Goal: Check status: Check status

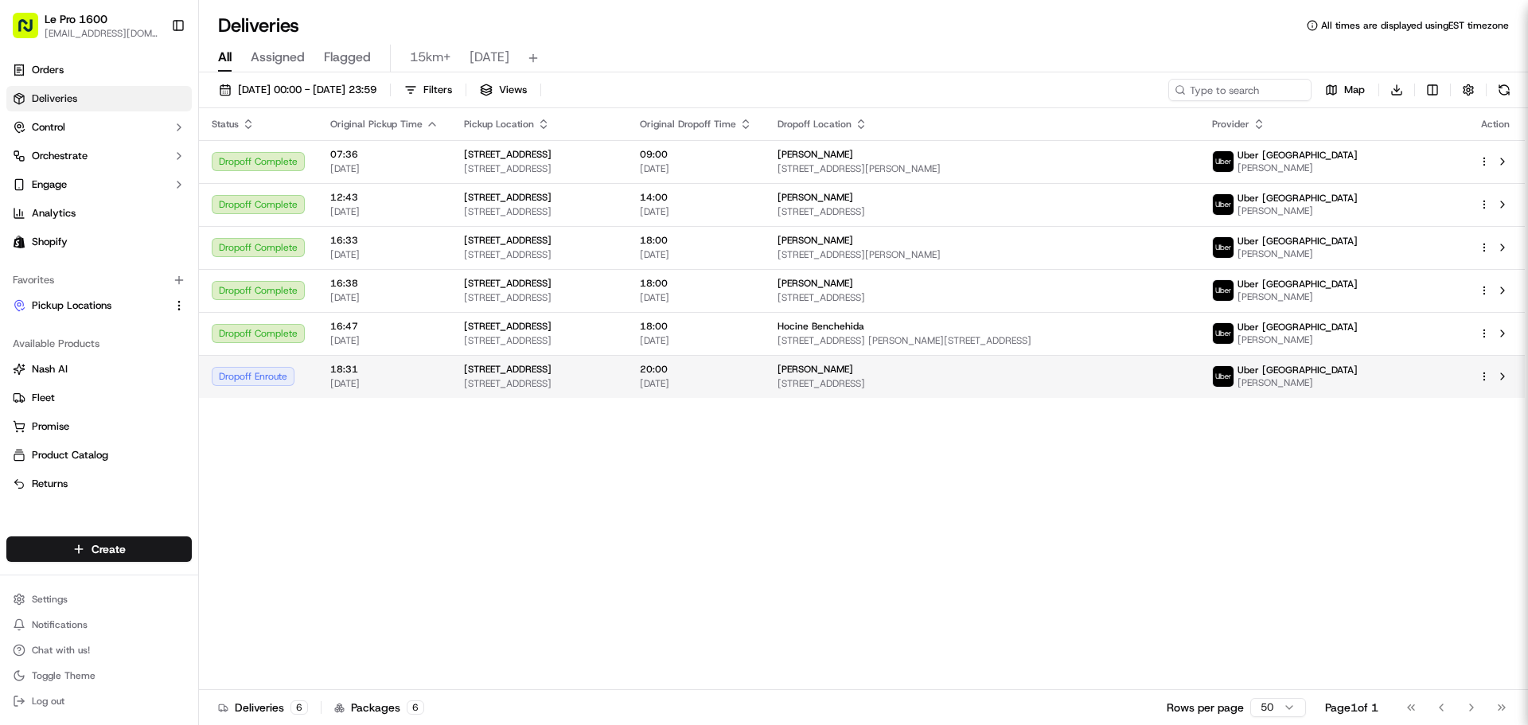
click at [433, 382] on span "[DATE]" at bounding box center [384, 383] width 108 height 13
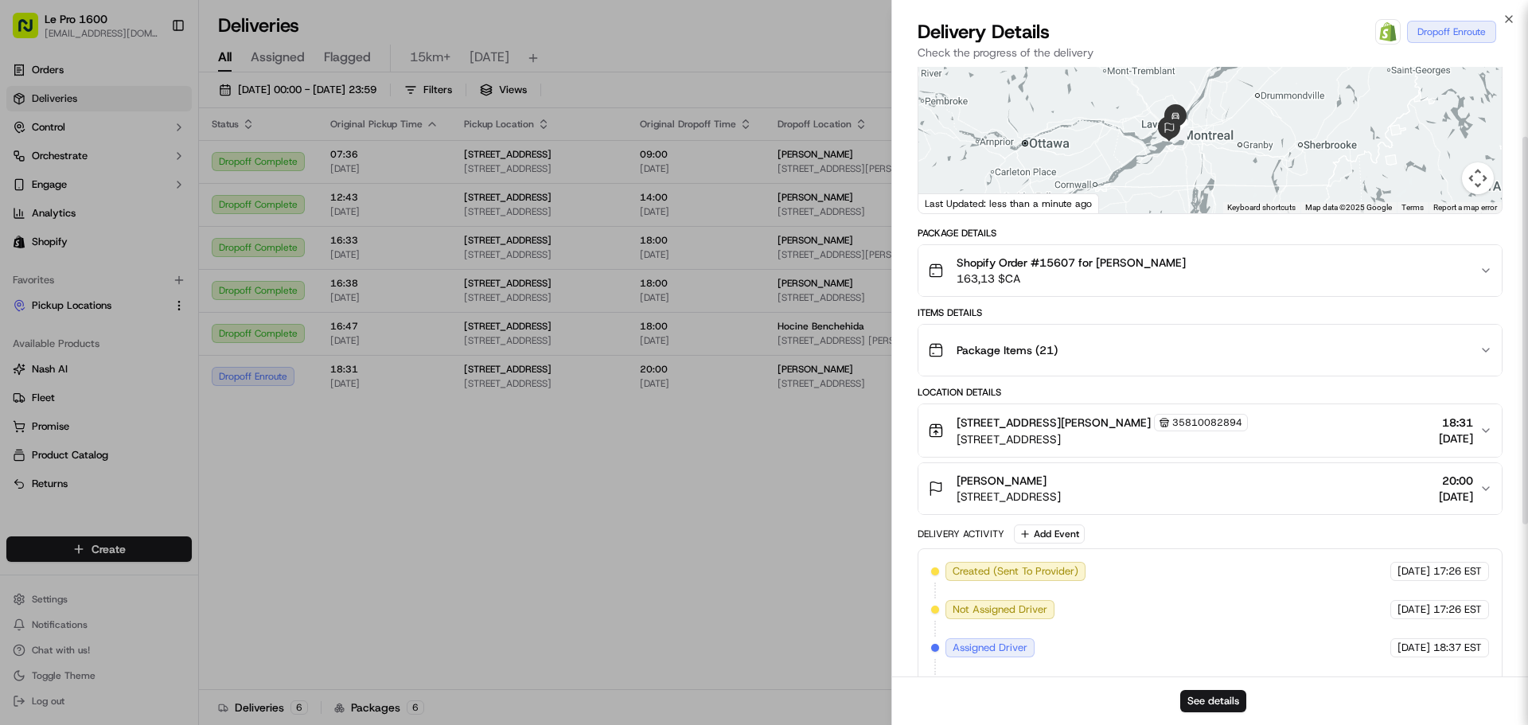
scroll to position [110, 0]
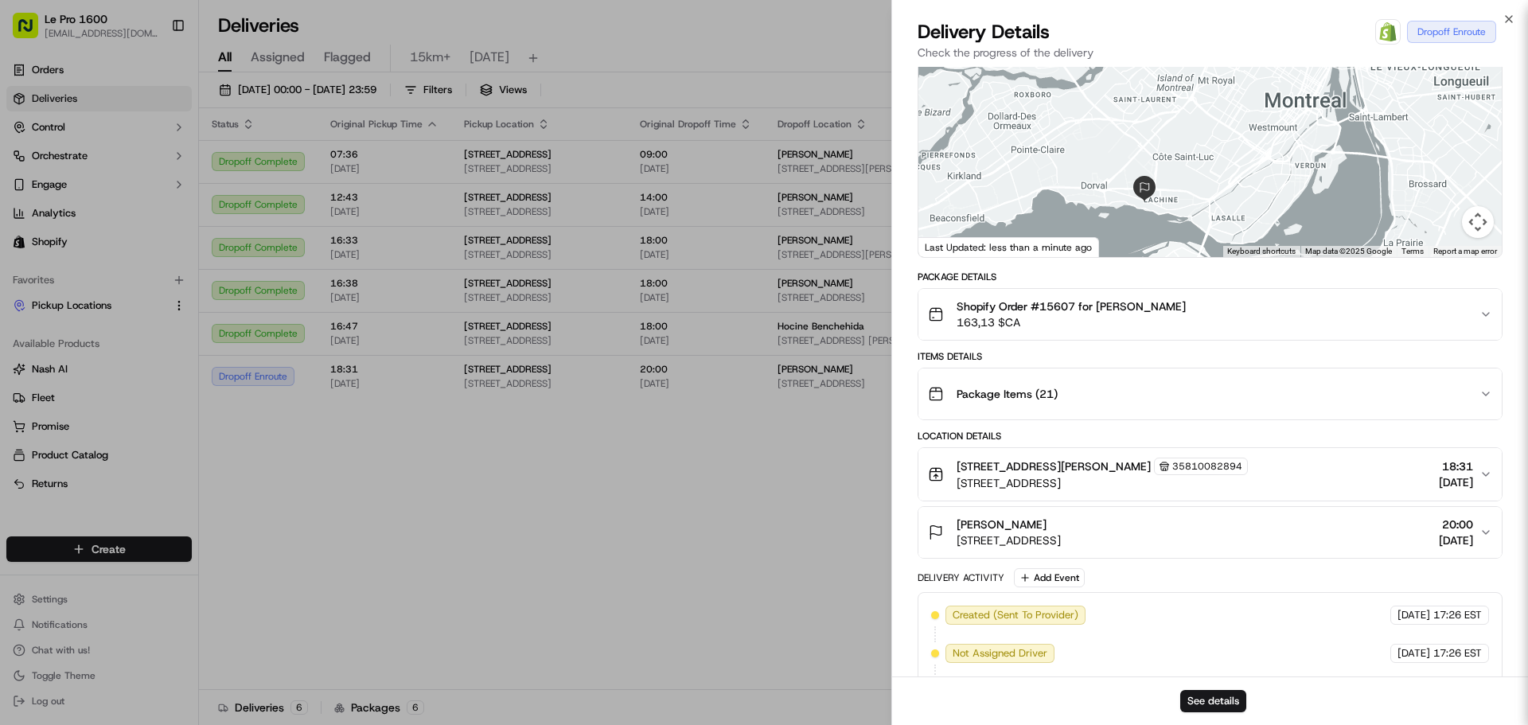
drag, startPoint x: 1031, startPoint y: 138, endPoint x: 1198, endPoint y: 210, distance: 182.1
click at [1198, 210] on div at bounding box center [1209, 138] width 583 height 237
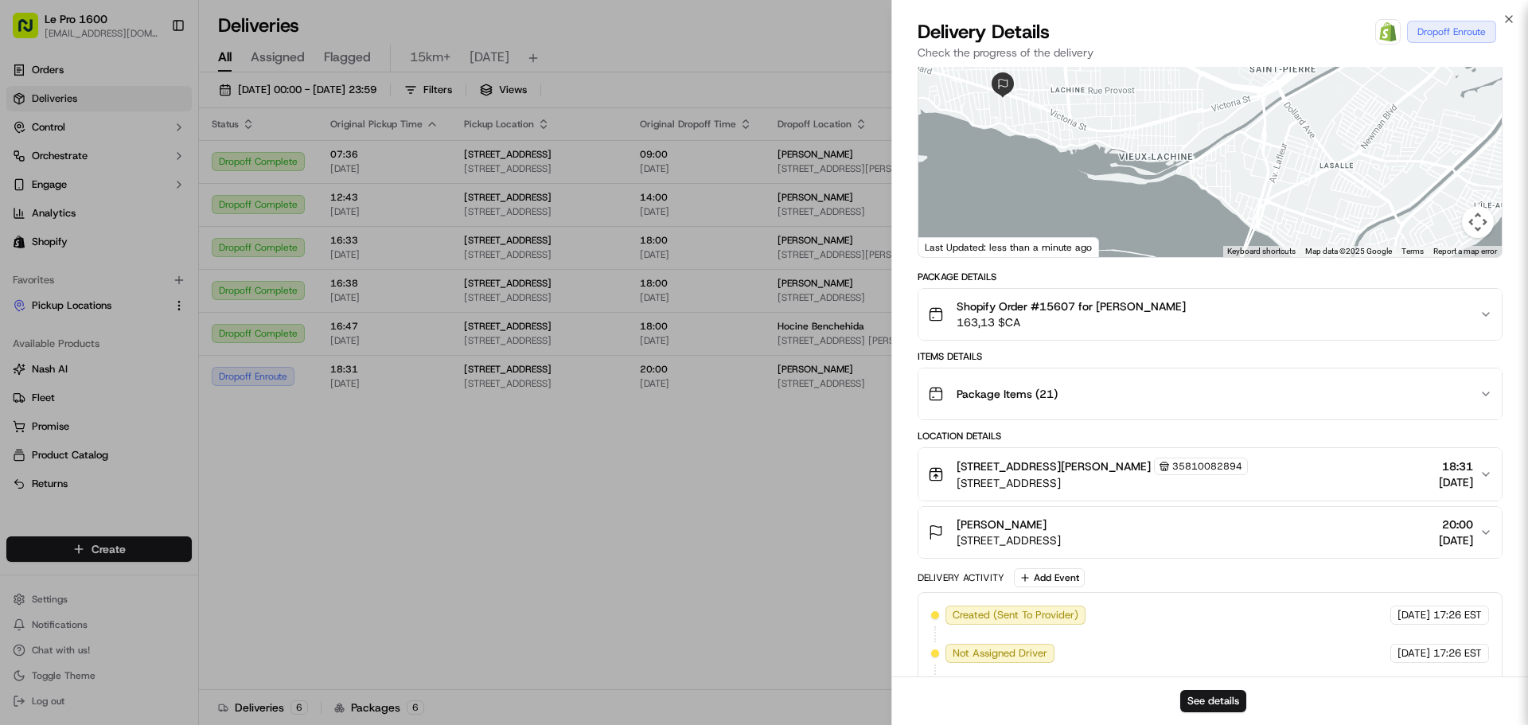
drag, startPoint x: 1072, startPoint y: 222, endPoint x: 1095, endPoint y: 144, distance: 81.3
click at [1095, 144] on div at bounding box center [1209, 138] width 583 height 237
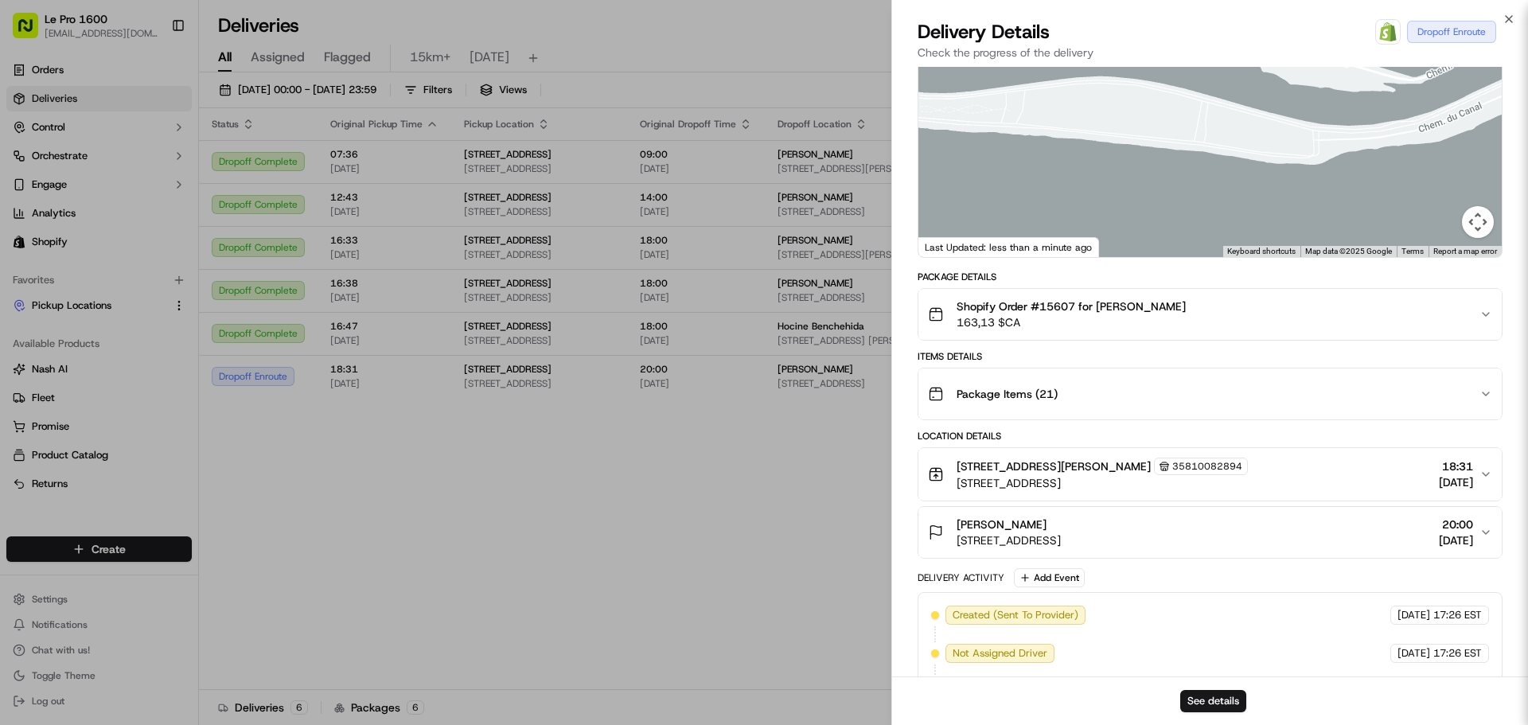
drag, startPoint x: 981, startPoint y: 134, endPoint x: 1266, endPoint y: 156, distance: 285.7
click at [1266, 156] on div at bounding box center [1209, 138] width 583 height 237
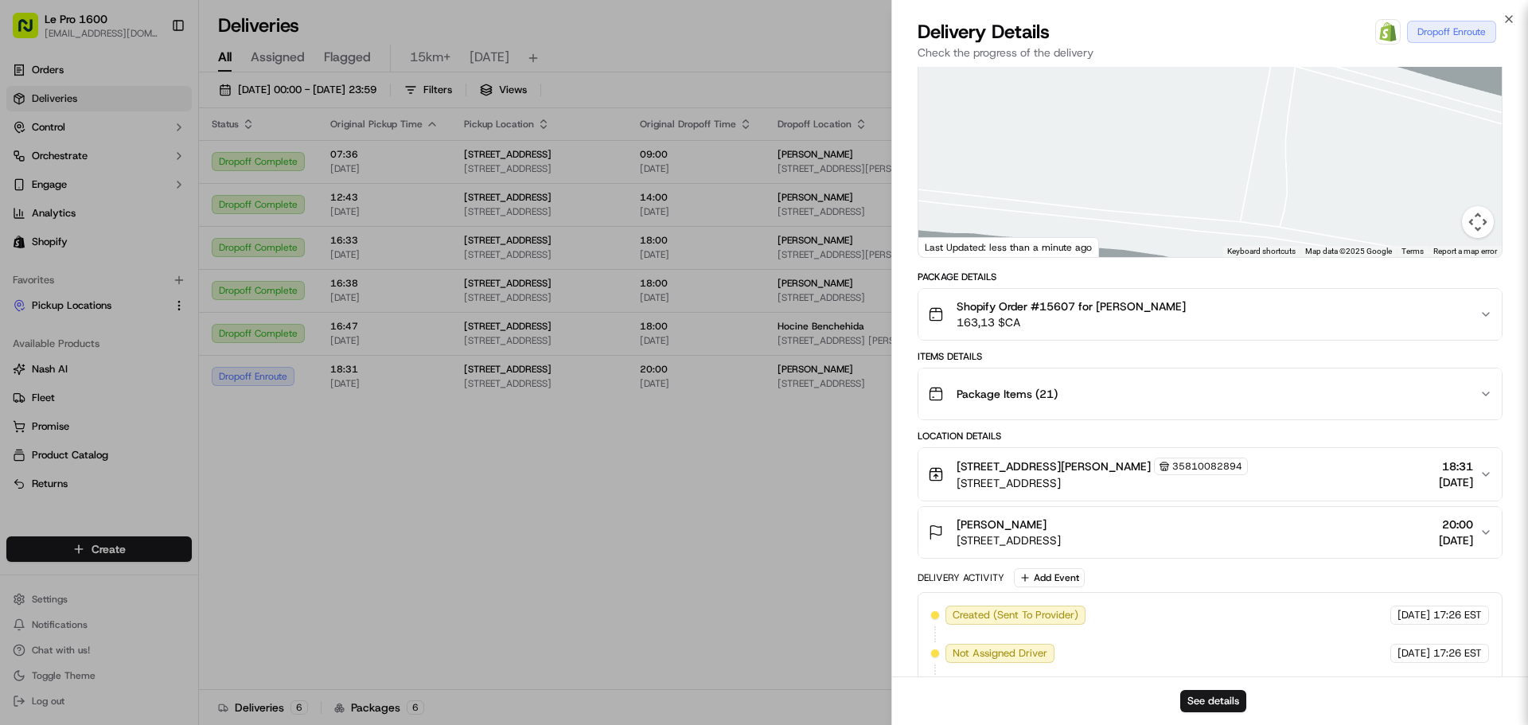
drag, startPoint x: 1146, startPoint y: 113, endPoint x: 1195, endPoint y: 256, distance: 151.5
click at [1195, 256] on div at bounding box center [1209, 138] width 583 height 237
drag, startPoint x: 1159, startPoint y: 132, endPoint x: 1194, endPoint y: 192, distance: 69.2
click at [1194, 192] on div at bounding box center [1209, 138] width 583 height 237
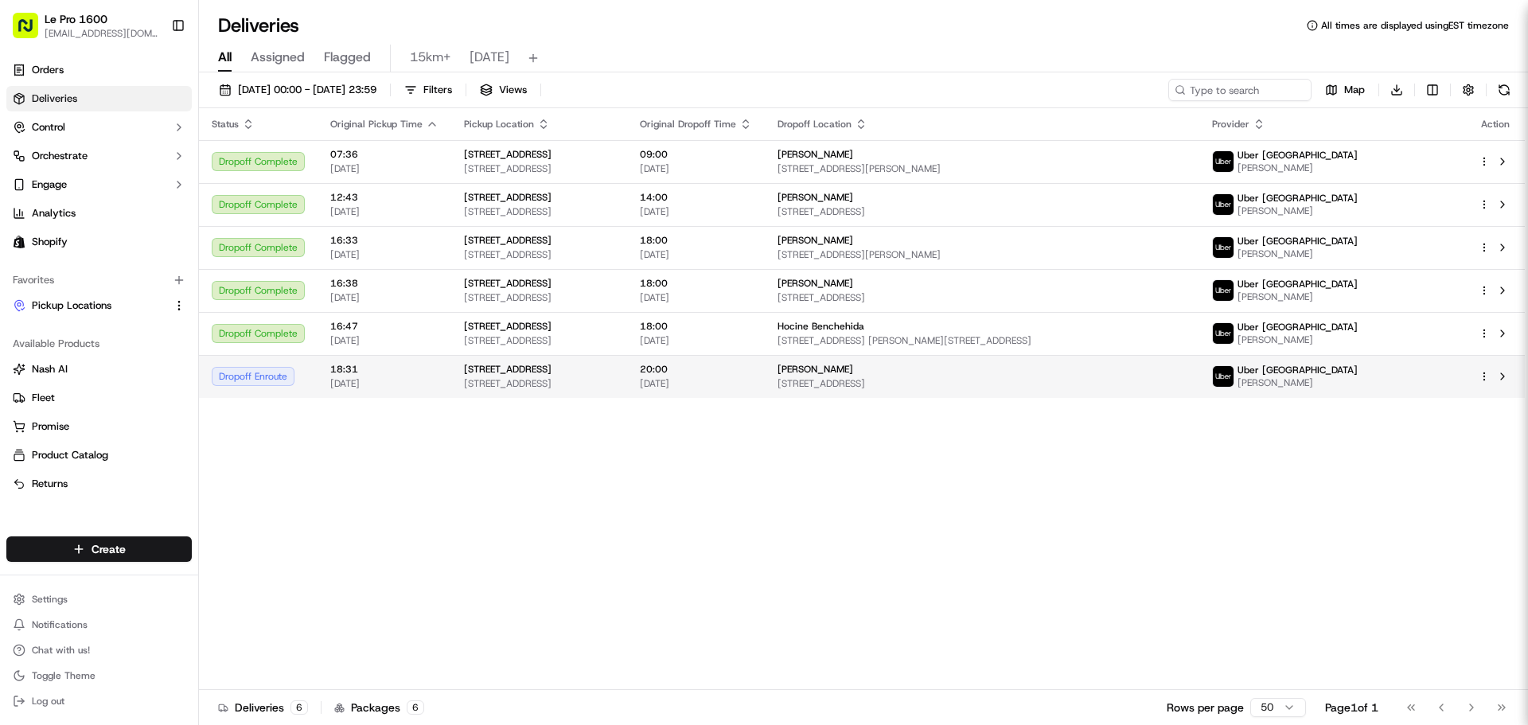
click at [347, 367] on span "18:31" at bounding box center [384, 369] width 108 height 13
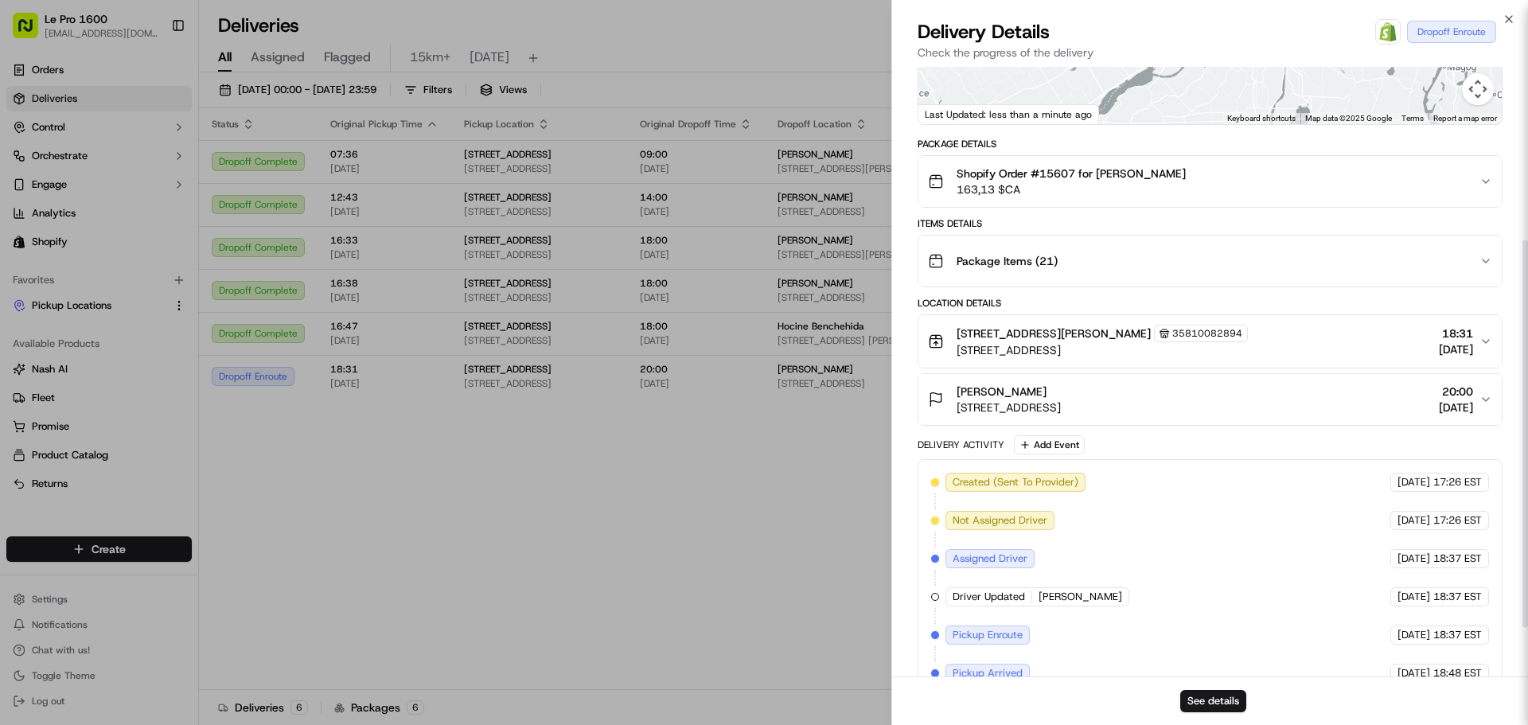
scroll to position [349, 0]
